Goal: Navigation & Orientation: Go to known website

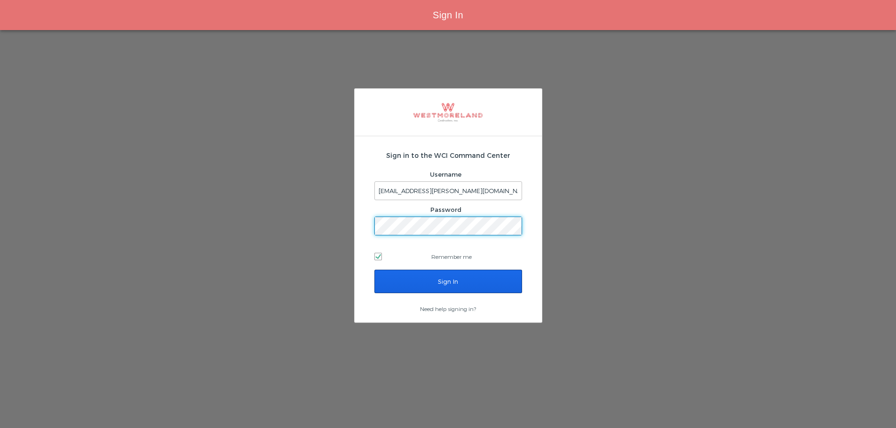
click at [451, 275] on input "Sign In" at bounding box center [448, 282] width 148 height 24
